Goal: Task Accomplishment & Management: Complete application form

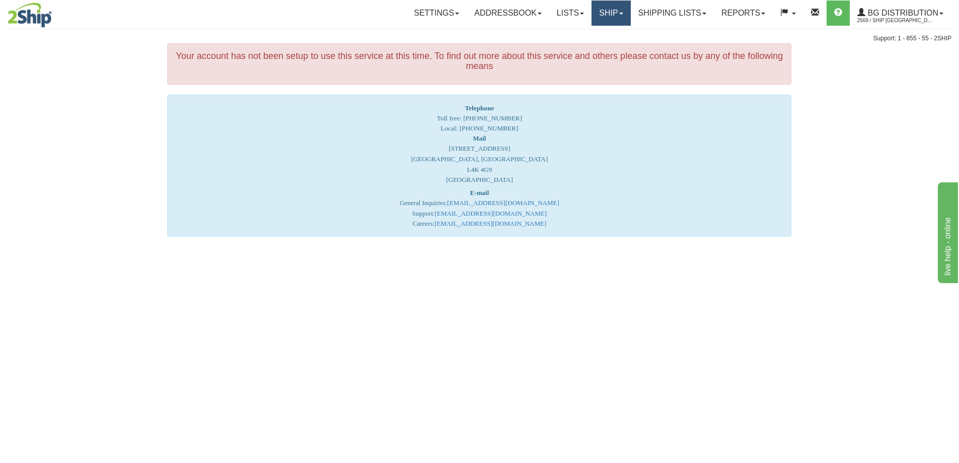
click at [602, 11] on link "Ship" at bounding box center [610, 13] width 39 height 25
click at [588, 33] on span "Ship Screen" at bounding box center [580, 35] width 38 height 8
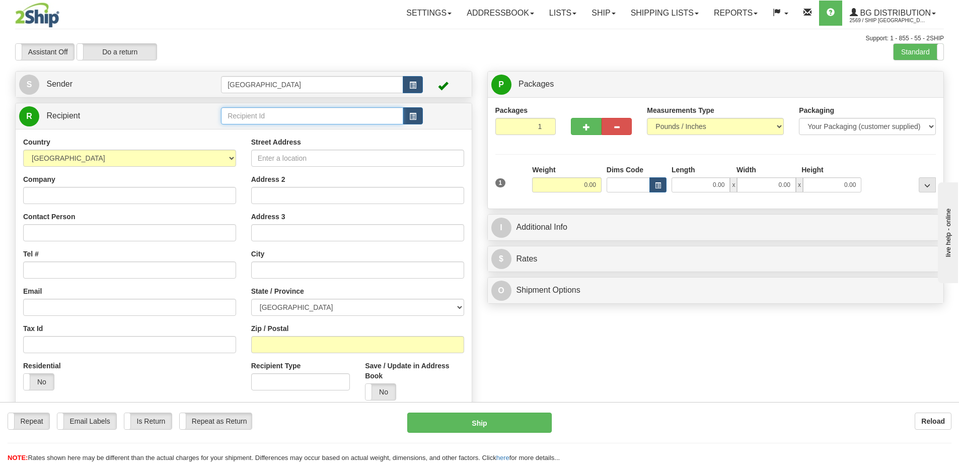
click at [240, 114] on input "text" at bounding box center [312, 115] width 182 height 17
click at [236, 133] on div "80054" at bounding box center [310, 131] width 173 height 11
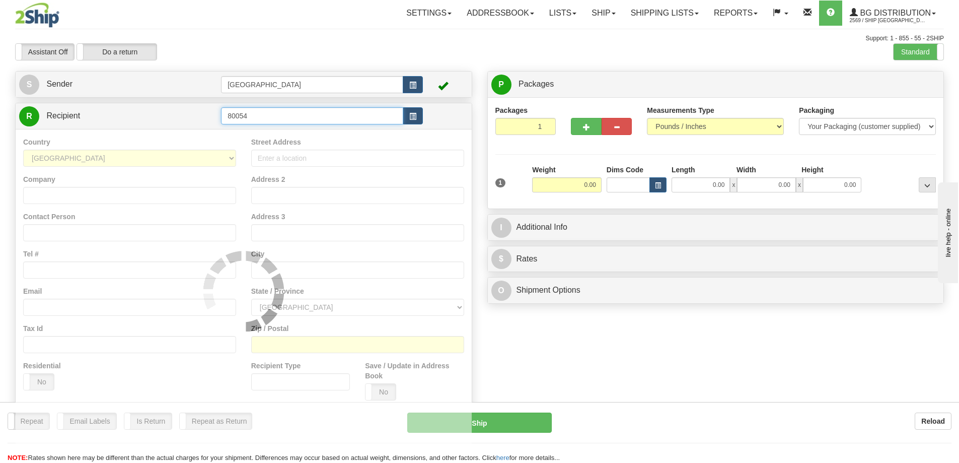
type input "80054"
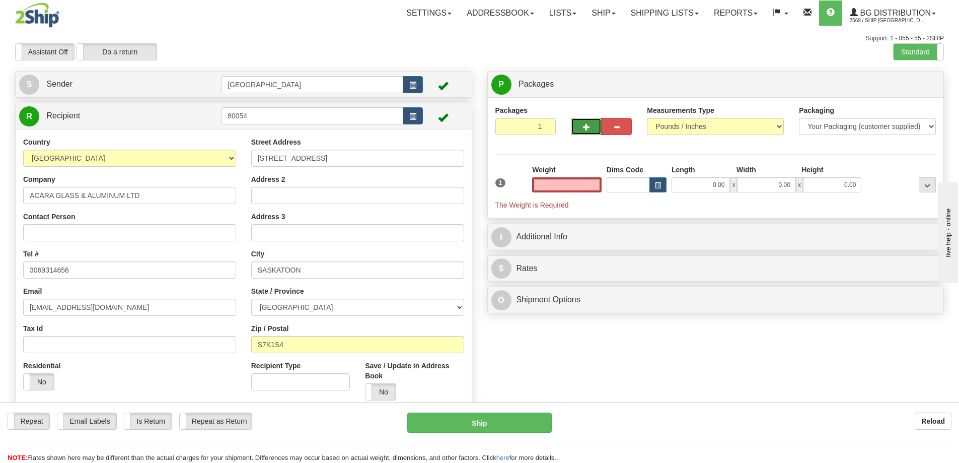
type input "0.00"
click at [584, 130] on span "button" at bounding box center [586, 127] width 7 height 7
click at [584, 125] on span "button" at bounding box center [586, 127] width 7 height 7
type input "3"
click at [912, 83] on span "Package Level" at bounding box center [915, 84] width 40 height 7
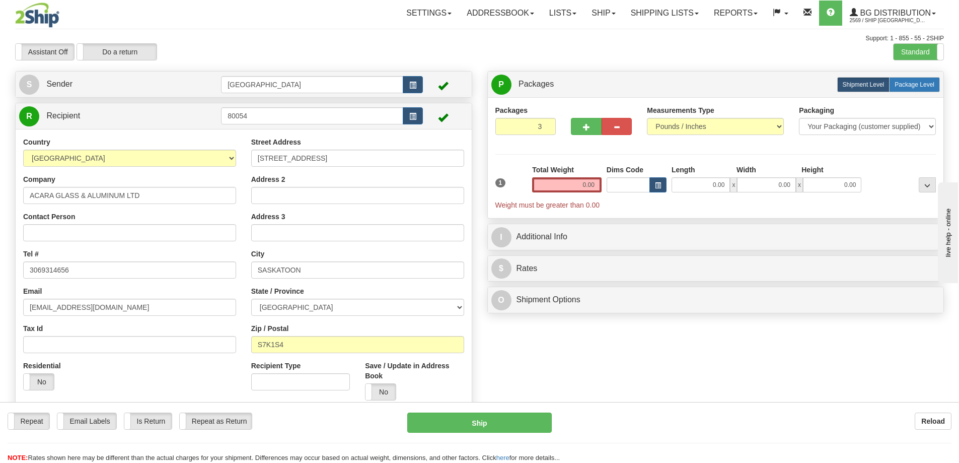
radio input "true"
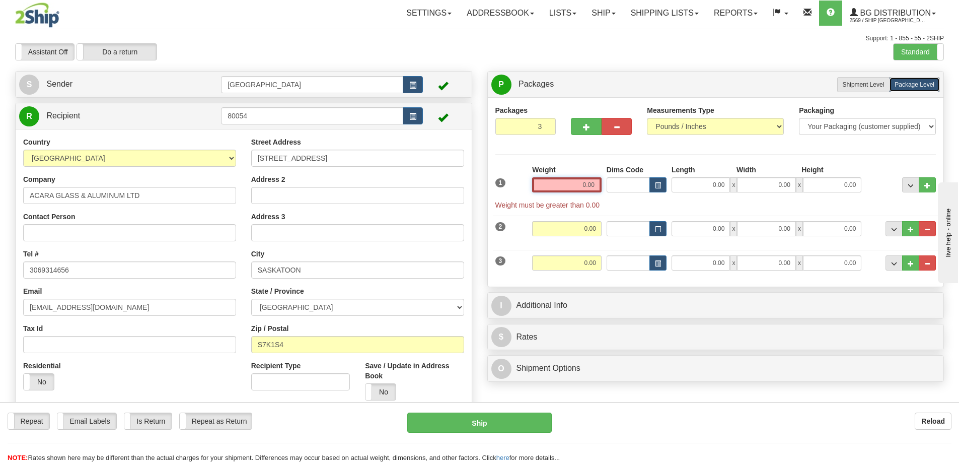
click at [592, 182] on input "0.00" at bounding box center [566, 184] width 69 height 15
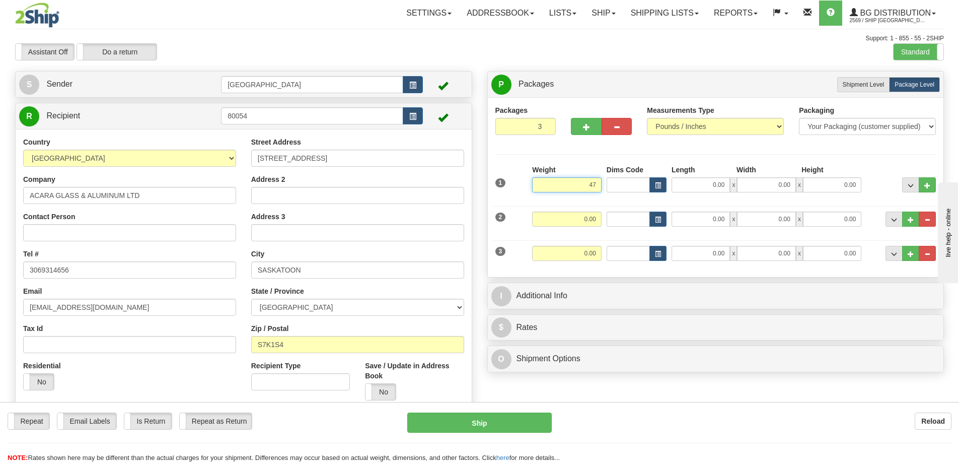
type input "47.00"
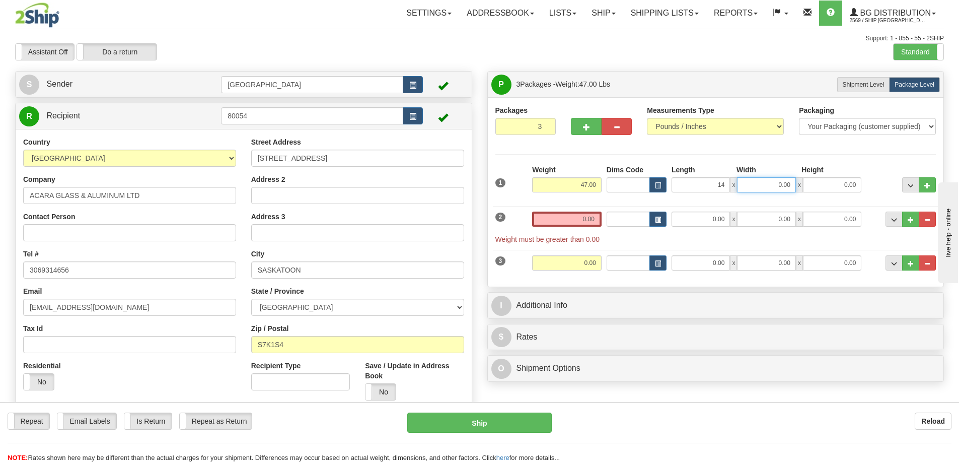
type input "14.00"
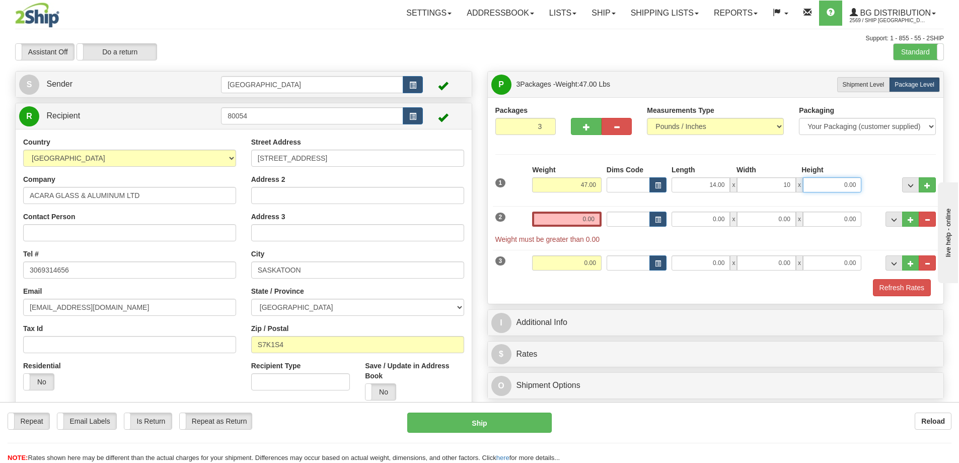
type input "10.00"
type input "9.00"
click at [595, 217] on input "0.00" at bounding box center [566, 218] width 69 height 15
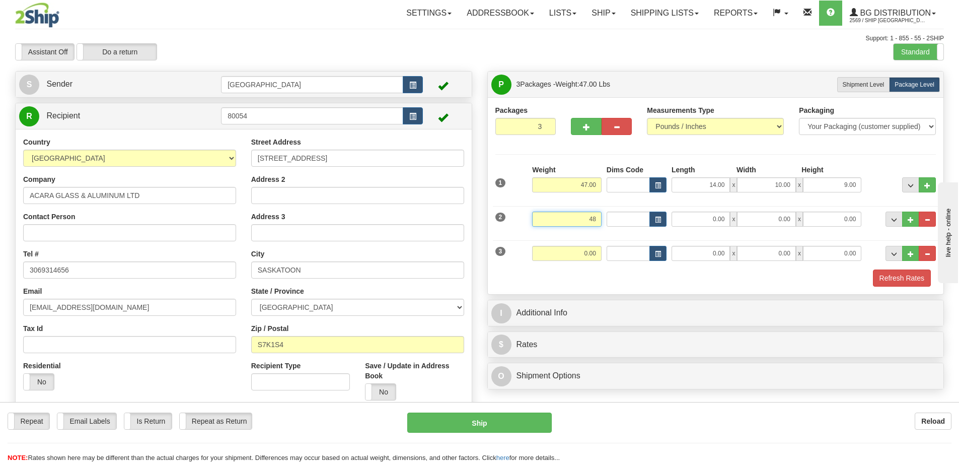
type input "48.00"
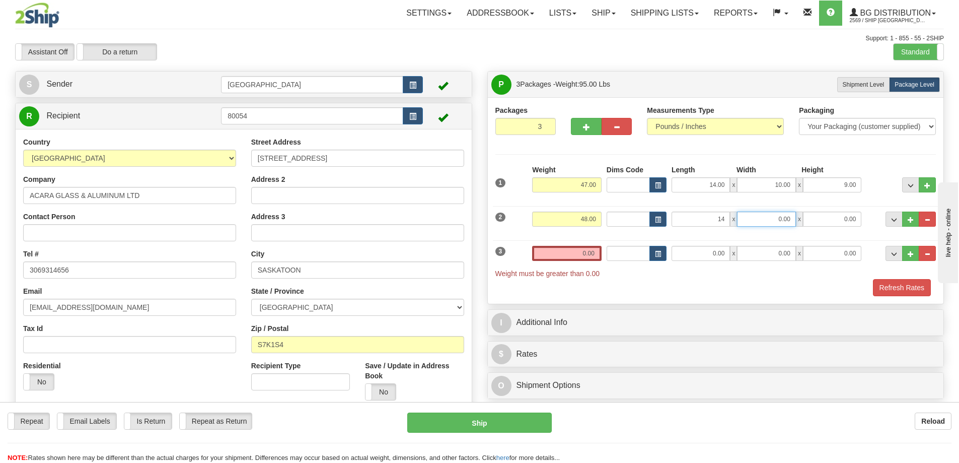
type input "14.00"
type input "9.00"
click at [596, 253] on input "0.00" at bounding box center [566, 253] width 69 height 15
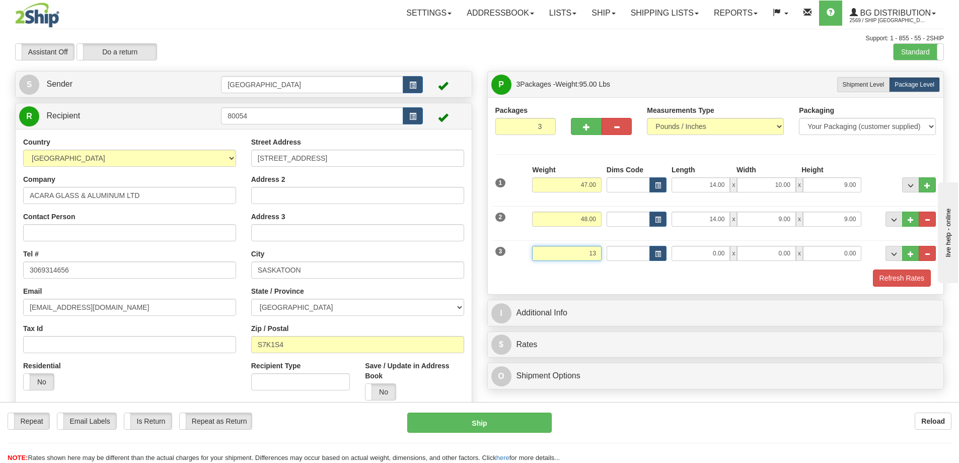
type input "13.00"
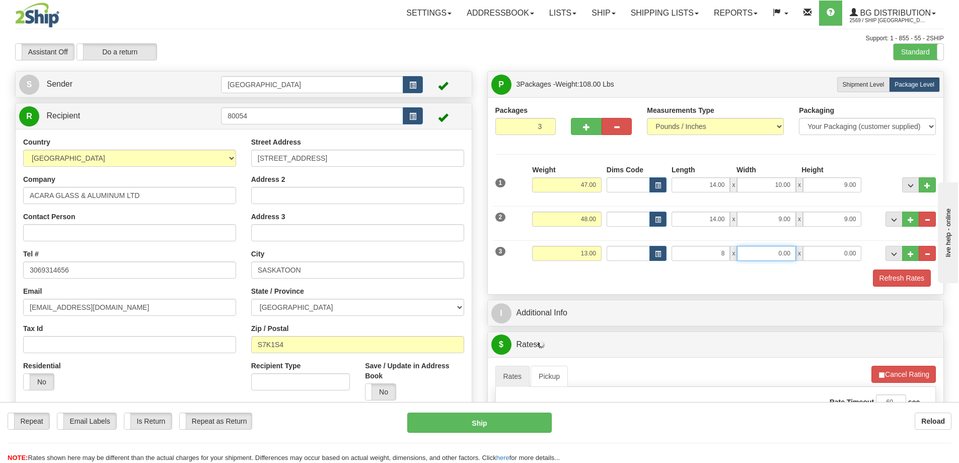
type input "8.00"
type input "11.00"
click at [897, 276] on button "Refresh Rates" at bounding box center [902, 277] width 58 height 17
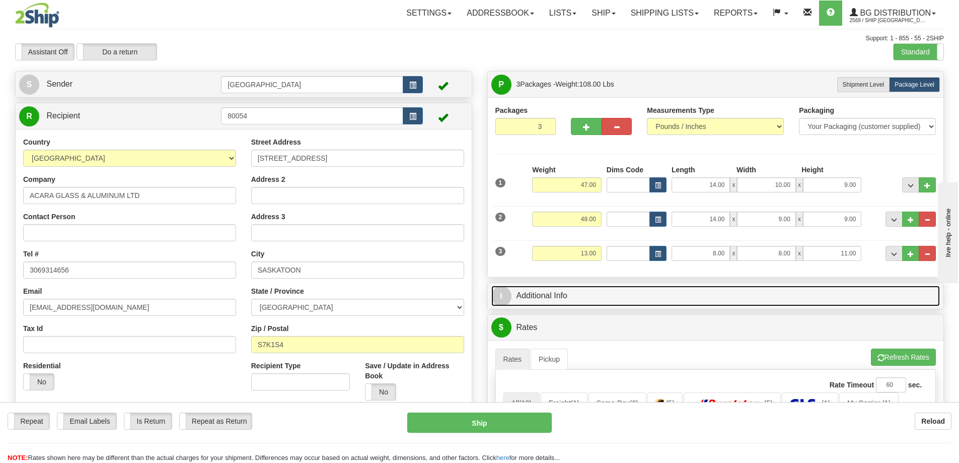
click at [685, 296] on link "I Additional Info" at bounding box center [715, 295] width 449 height 21
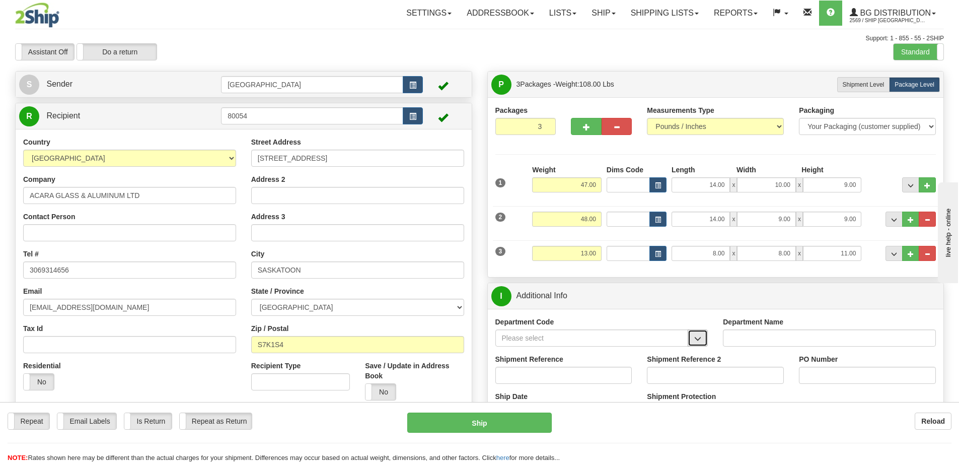
click at [698, 339] on span "button" at bounding box center [697, 338] width 7 height 7
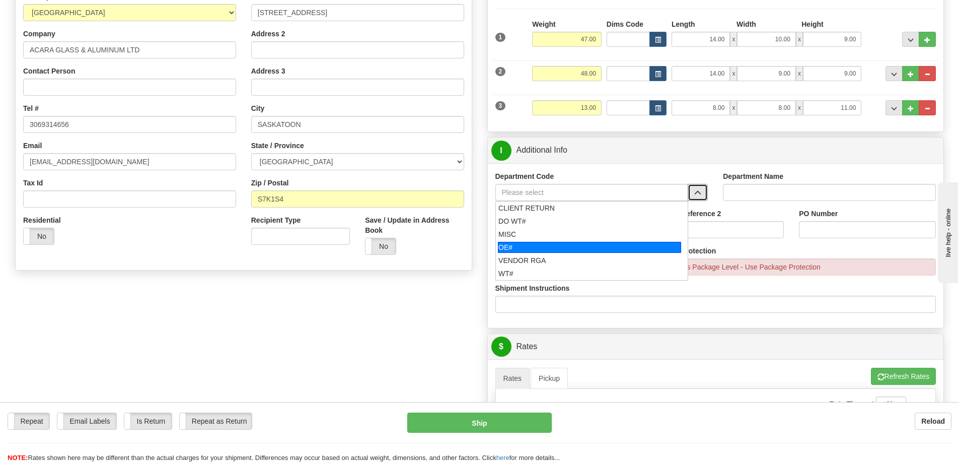
scroll to position [151, 0]
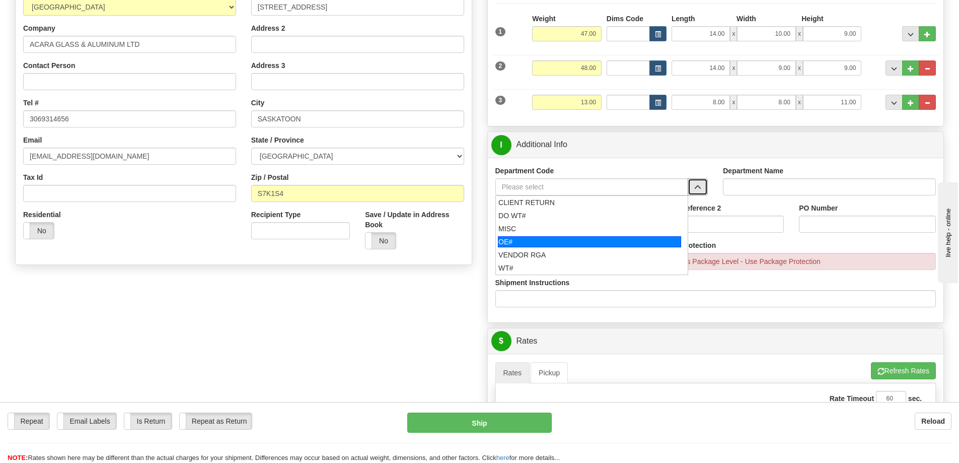
click at [581, 236] on div "OE#" at bounding box center [589, 241] width 183 height 11
type input "OE#"
type input "ORDERS"
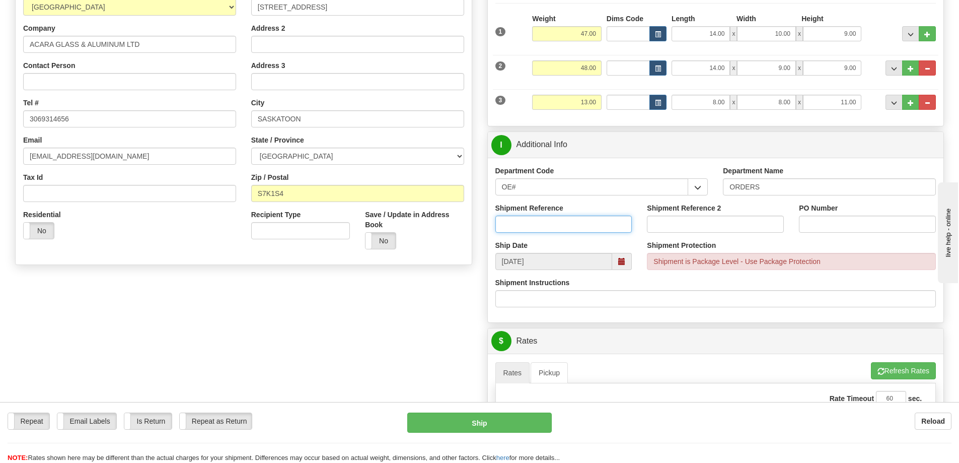
click at [569, 222] on input "Shipment Reference" at bounding box center [563, 223] width 137 height 17
type input "90038311-00"
click at [822, 228] on input "PO Number" at bounding box center [867, 223] width 137 height 17
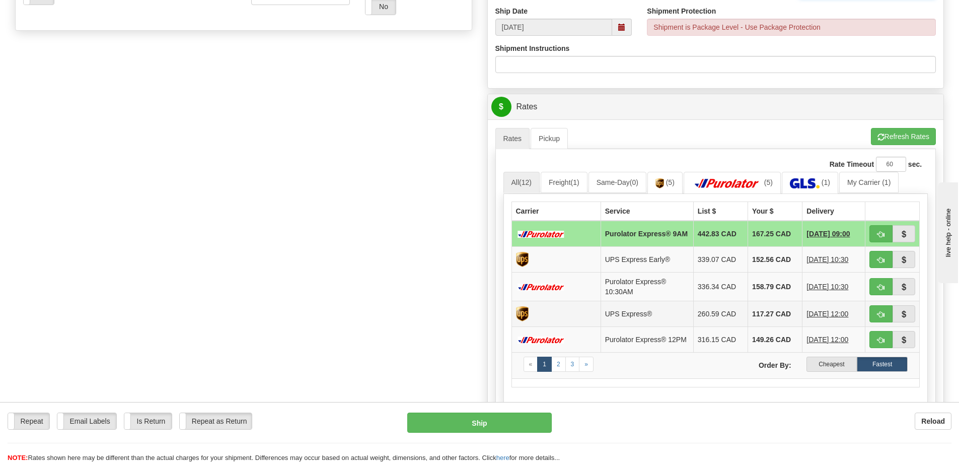
scroll to position [403, 0]
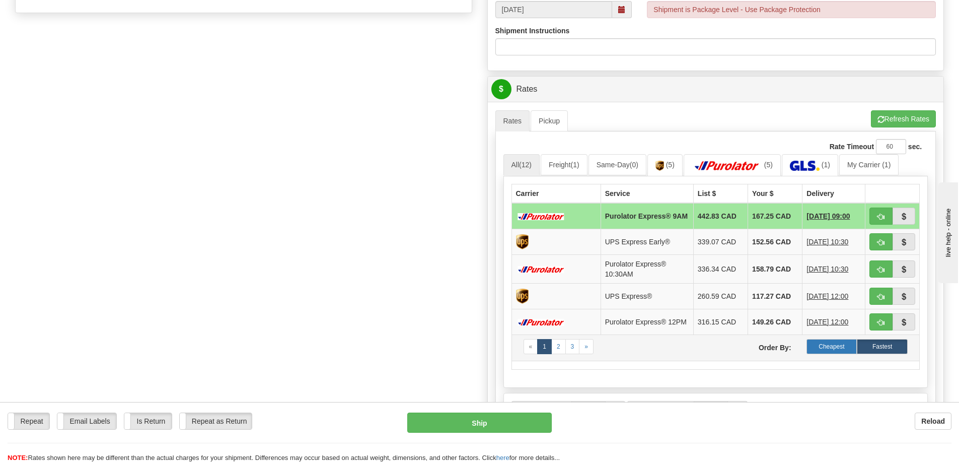
type input "30385-3"
click at [827, 351] on label "Cheapest" at bounding box center [831, 346] width 51 height 15
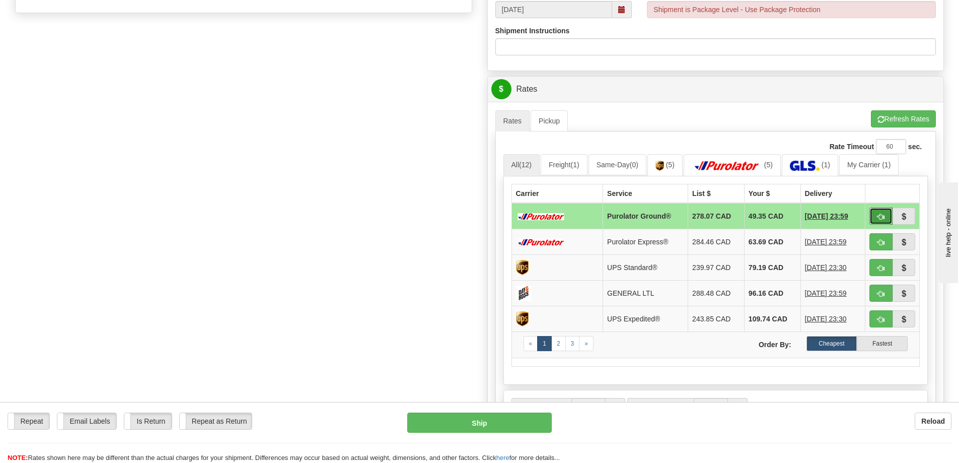
click at [879, 214] on span "button" at bounding box center [880, 216] width 7 height 7
type input "260"
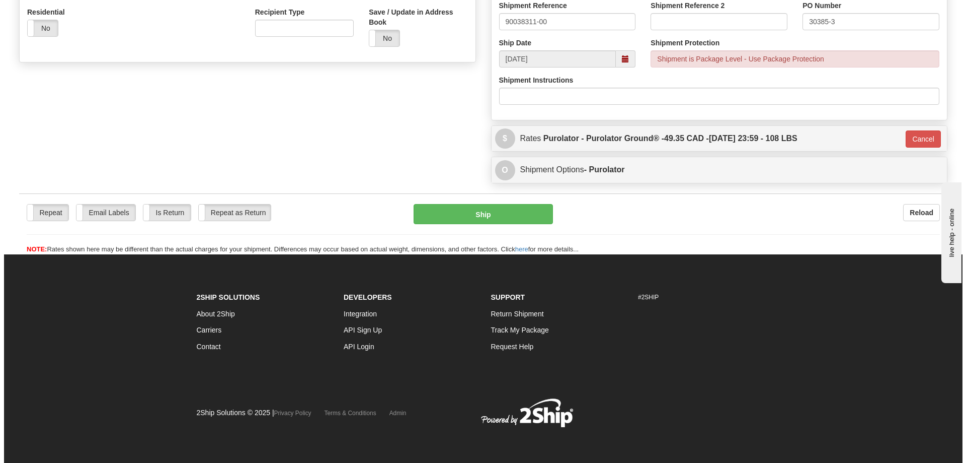
scroll to position [354, 0]
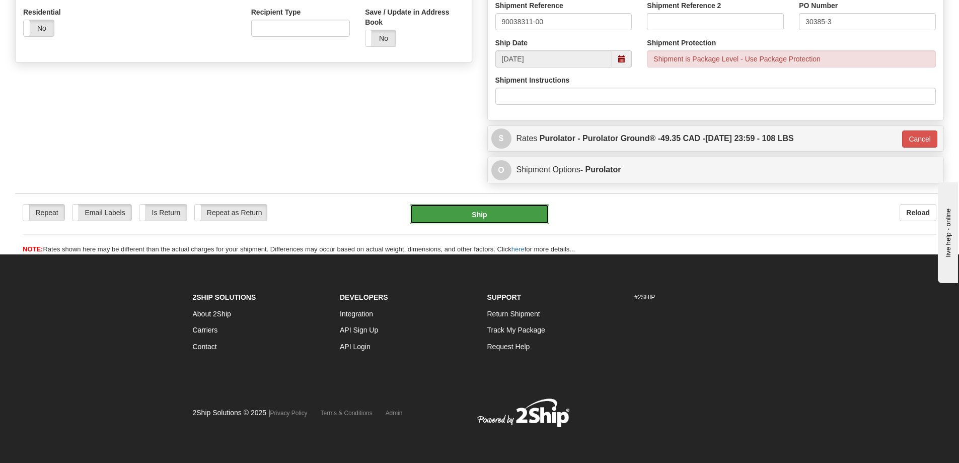
click at [499, 212] on button "Ship" at bounding box center [479, 214] width 139 height 20
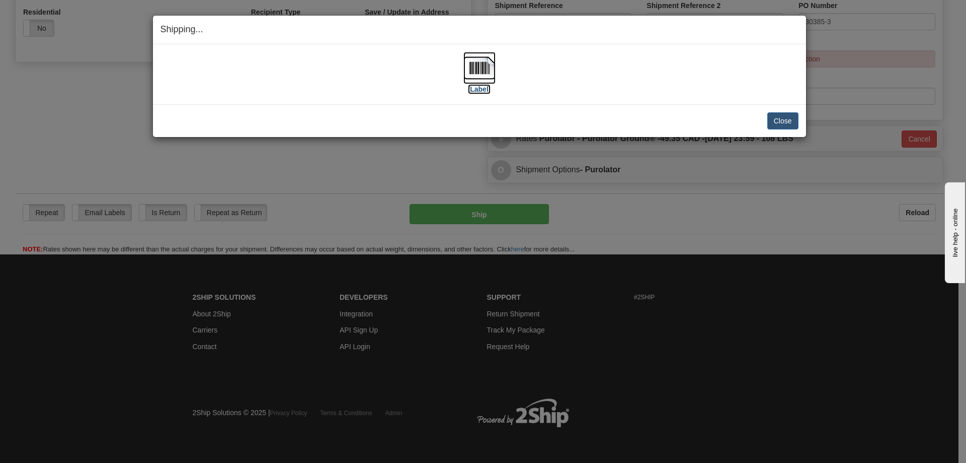
click at [484, 89] on label "[Label]" at bounding box center [479, 89] width 23 height 10
click at [784, 118] on button "Close" at bounding box center [783, 120] width 31 height 17
